Goal: Find specific page/section: Find specific page/section

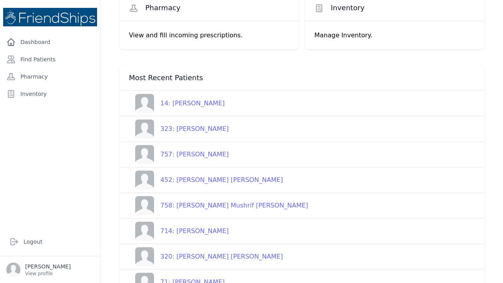
click at [175, 153] on div "757: [PERSON_NAME]" at bounding box center [191, 154] width 75 height 9
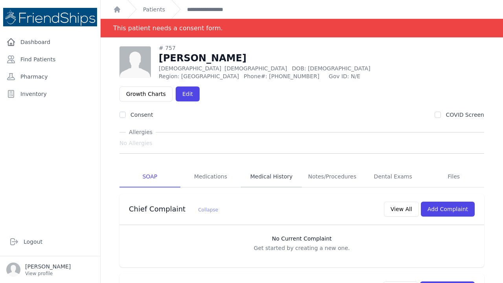
click at [277, 166] on link "Medical History" at bounding box center [271, 176] width 61 height 21
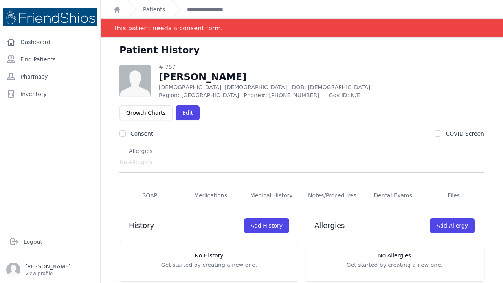
click at [179, 105] on span "# 757 Faten Hashem Abbas Female 31 Years Old DOB: 1994-Jan-09 Region: Ain al No…" at bounding box center [301, 172] width 365 height 218
click at [45, 38] on link "Dashboard" at bounding box center [50, 42] width 94 height 16
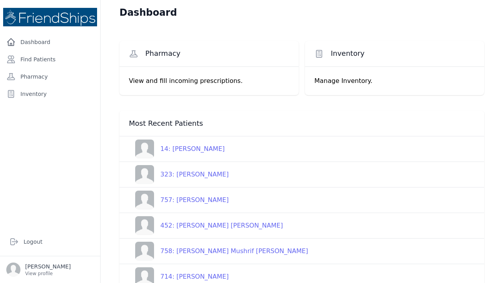
click at [178, 148] on div "14: [PERSON_NAME]" at bounding box center [189, 148] width 71 height 9
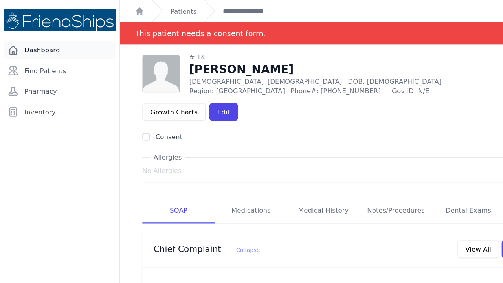
click at [42, 40] on link "Dashboard" at bounding box center [50, 42] width 94 height 16
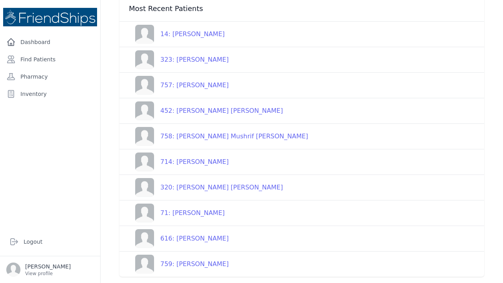
click at [192, 264] on div "759: [PERSON_NAME]" at bounding box center [191, 263] width 75 height 9
